Goal: Navigation & Orientation: Find specific page/section

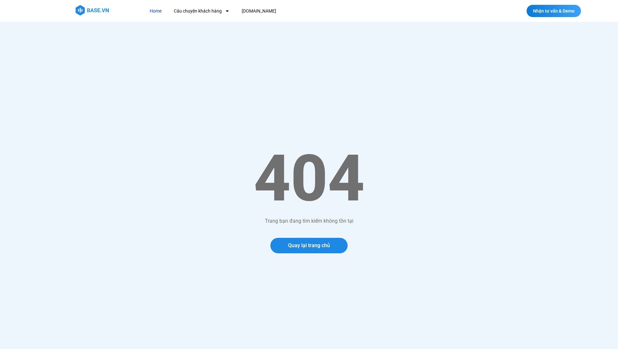
click at [157, 10] on link "Home" at bounding box center [156, 11] width 22 height 12
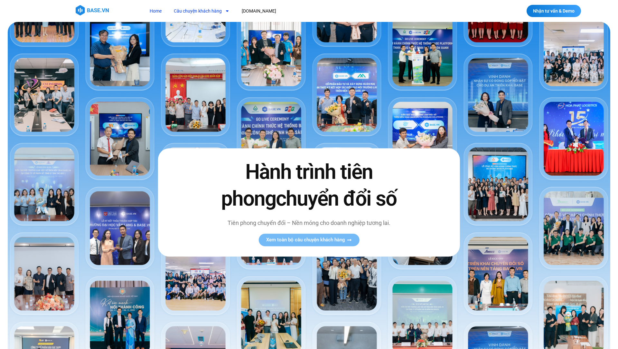
click at [198, 8] on link "Câu chuyện khách hàng" at bounding box center [201, 11] width 65 height 12
